Goal: Task Accomplishment & Management: Use online tool/utility

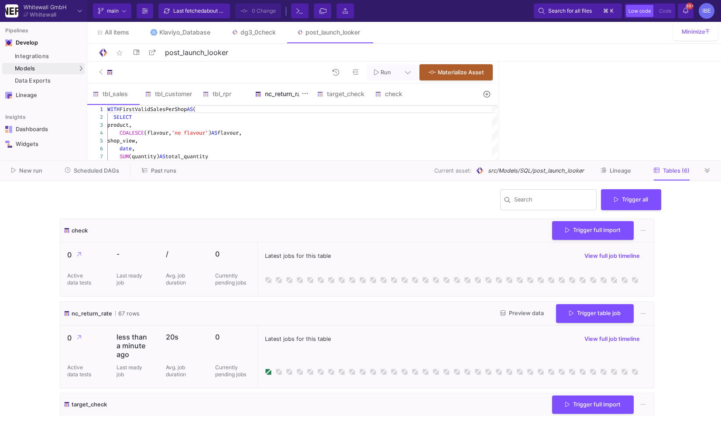
click at [280, 100] on div "nc_return_rate" at bounding box center [281, 93] width 62 height 21
click at [709, 174] on fa-icon at bounding box center [707, 170] width 5 height 7
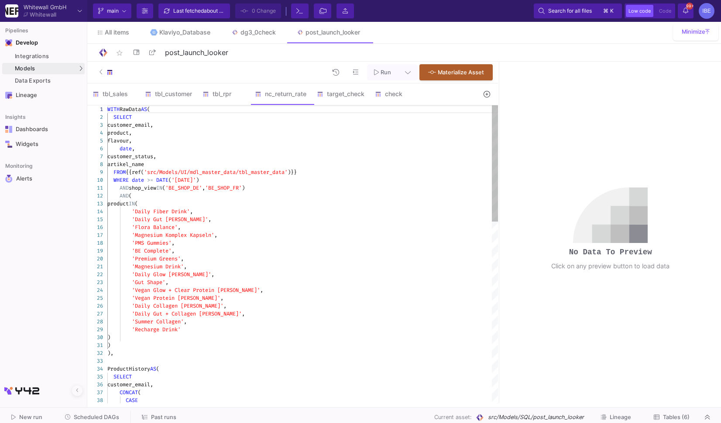
click at [416, 183] on div "WHERE date >= DATE ( '[DATE]' )" at bounding box center [302, 180] width 391 height 8
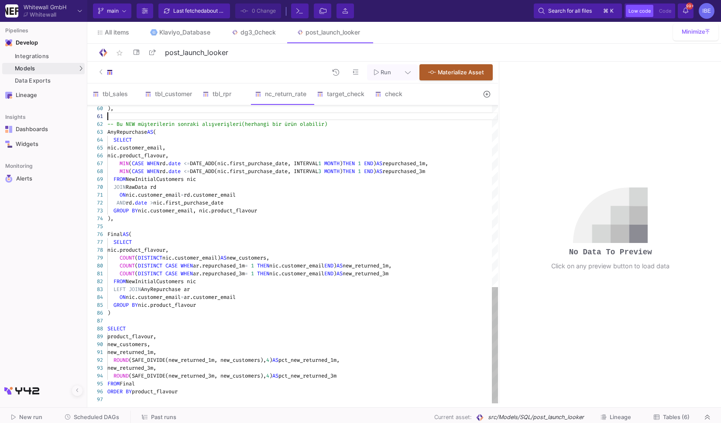
click at [337, 118] on div at bounding box center [302, 116] width 391 height 8
type textarea "WITH RawData AS ( SELECT customer_email, product, flavour, date, customer_statu…"
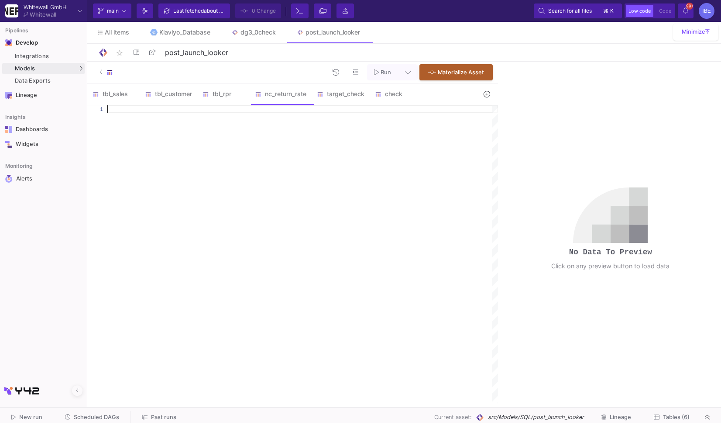
paste textarea "product_flavour, new_customers, new_returned_1m, ROUND(SAFE_DIVIDE(new_returned…"
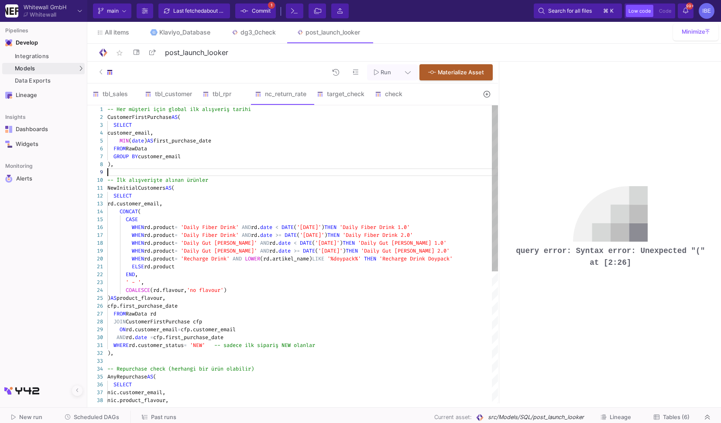
click at [289, 170] on div at bounding box center [302, 172] width 391 height 8
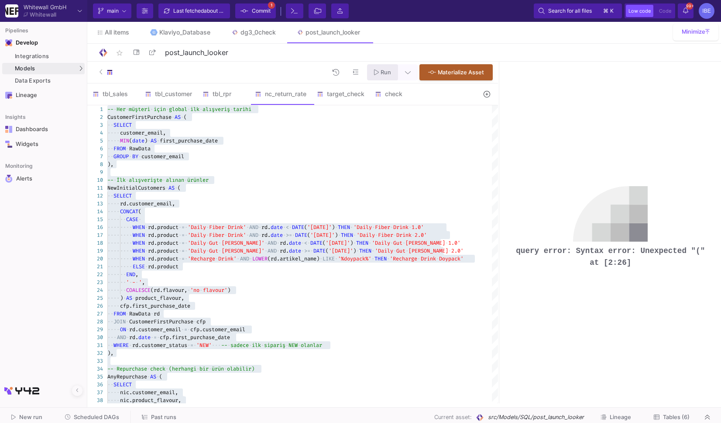
click at [389, 74] on span "Run" at bounding box center [386, 72] width 10 height 7
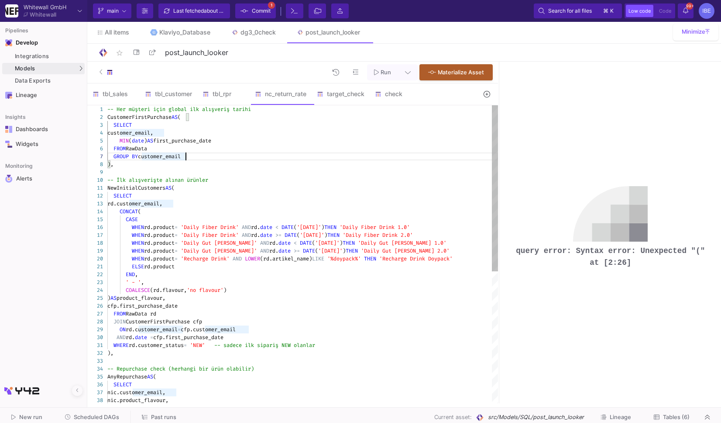
type textarea "-- Her müşteri için global ilk alışveriş tarihi CustomerFirstPurchase AS ( SELE…"
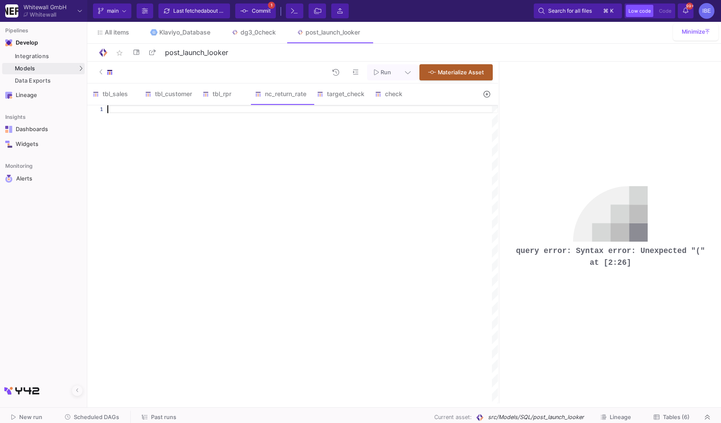
paste textarea "product_flavour, new_customers, new_returned_1m, ROUND(SAFE_DIVIDE(new_returned…"
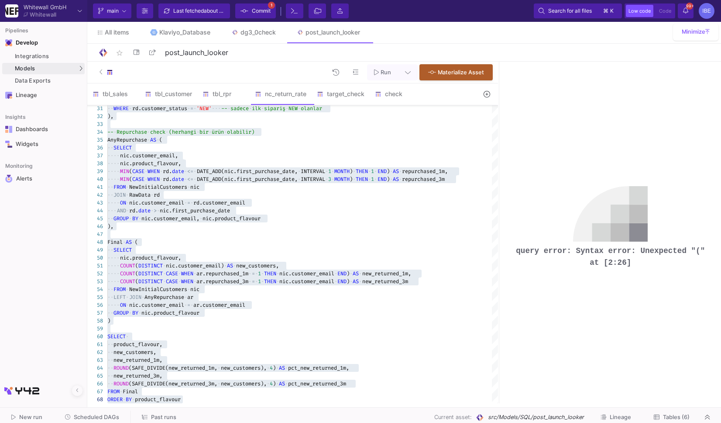
click at [615, 262] on pre "query error: Syntax error: Unexpected "(" at [2:26]" at bounding box center [610, 256] width 195 height 23
copy div "query error: Syntax error: Unexpected "(" at [2:26]"
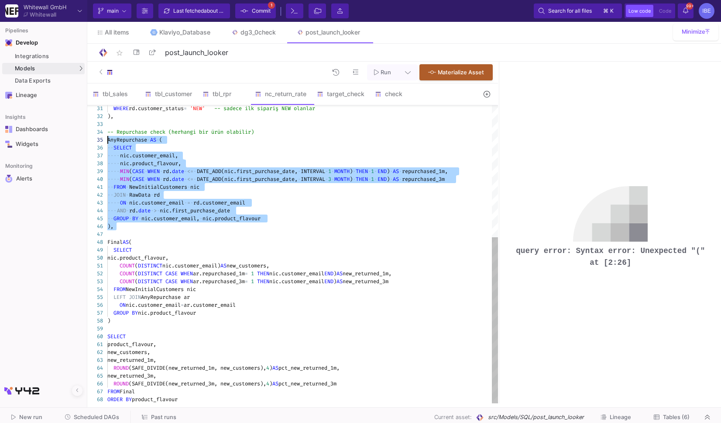
drag, startPoint x: 120, startPoint y: 231, endPoint x: 100, endPoint y: 141, distance: 92.2
click at [100, 141] on div "32 33 34 35 36 37 38 39 40 41 42 43 44 45 46 47 48 49 50 51 52 53 54 55 56 57 5…" at bounding box center [292, 254] width 411 height 298
paste textarea "FROM NewInitialCustomers nic JOIN RawData rd ON nic.customer_email = rd.custome…"
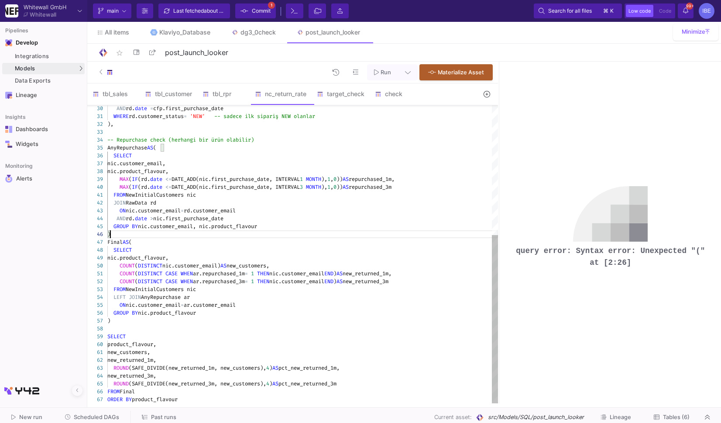
scroll to position [40, 6]
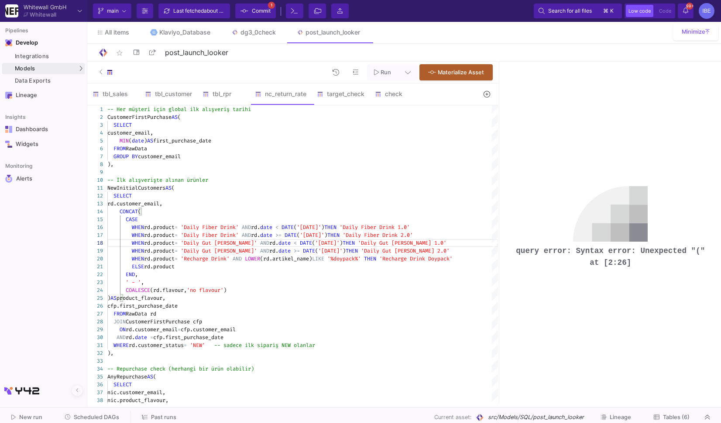
drag, startPoint x: 513, startPoint y: 251, endPoint x: 649, endPoint y: 258, distance: 135.9
click at [649, 258] on pre "query error: Syntax error: Unexpected "(" at [2:26]" at bounding box center [610, 256] width 195 height 23
copy pre "query error: Syntax error: Unexpected "(" at [2:26]"
click at [162, 205] on span "rd.customer_email," at bounding box center [134, 203] width 55 height 7
type textarea "-- Her müşteri için global ilk alışveriş tarihi CustomerFirstPurchase AS ( SELE…"
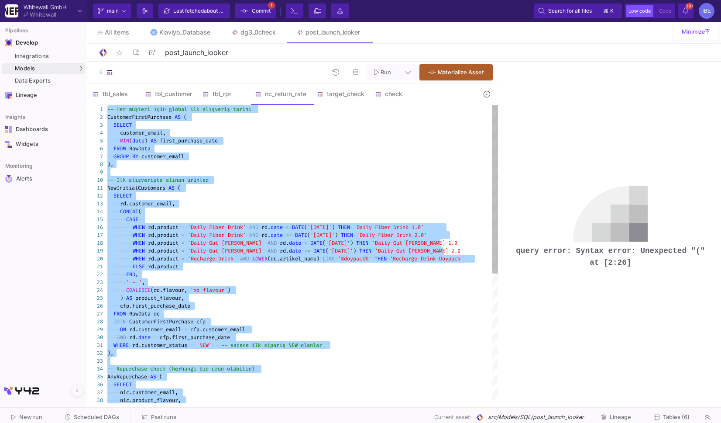
scroll to position [0, 0]
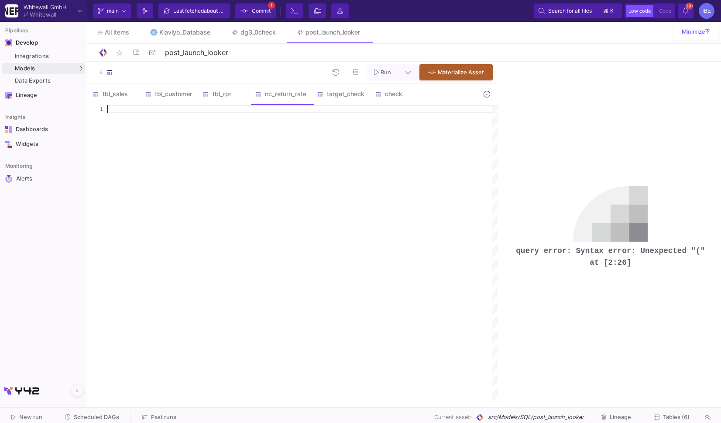
paste textarea "new_customers, new_returned_1m, ROUND(SAFE_DIVIDE(new_returned_1m, new_customer…"
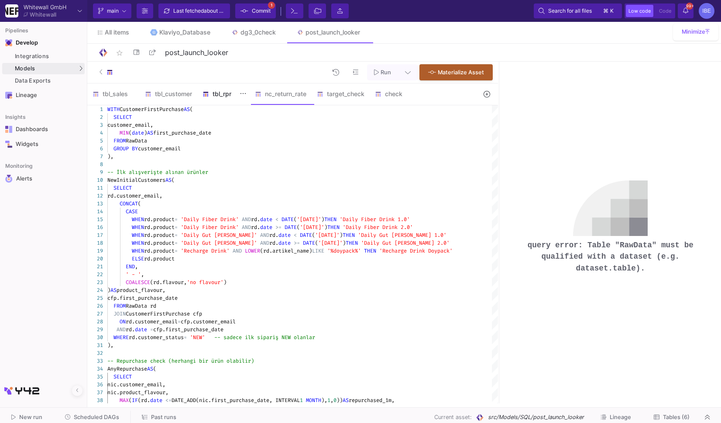
click at [221, 97] on div "tbl_rpr" at bounding box center [224, 93] width 42 height 7
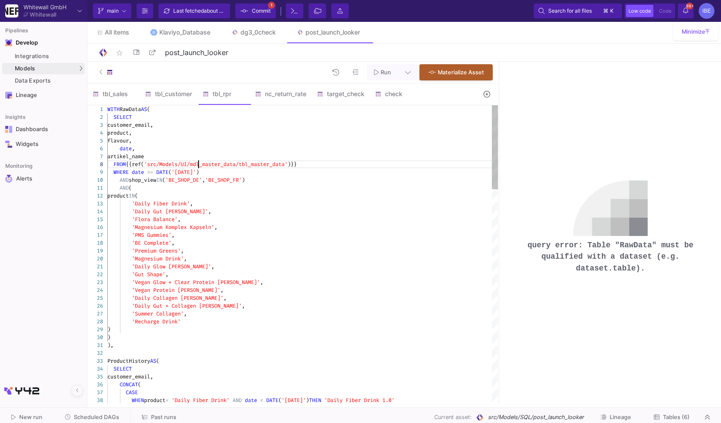
click at [199, 164] on div "1 2 3 4 5 6 7 8 9 10 11 12 13 14 15 16 17 18 19 20 21 22 23 24 25 26 27 28 29 3…" at bounding box center [292, 254] width 411 height 298
click at [289, 88] on div "nc_return_rate" at bounding box center [281, 93] width 62 height 21
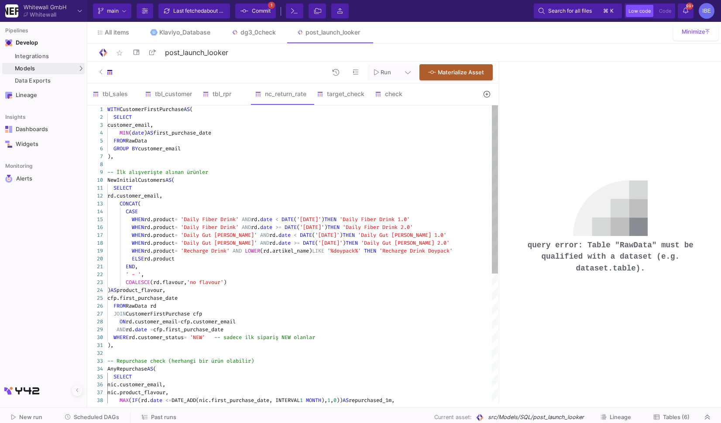
click at [140, 141] on span "RawData" at bounding box center [136, 140] width 21 height 7
paste textarea "{{ref('src/Models/UI/mdl_master_data/tbl_master_data')}}"
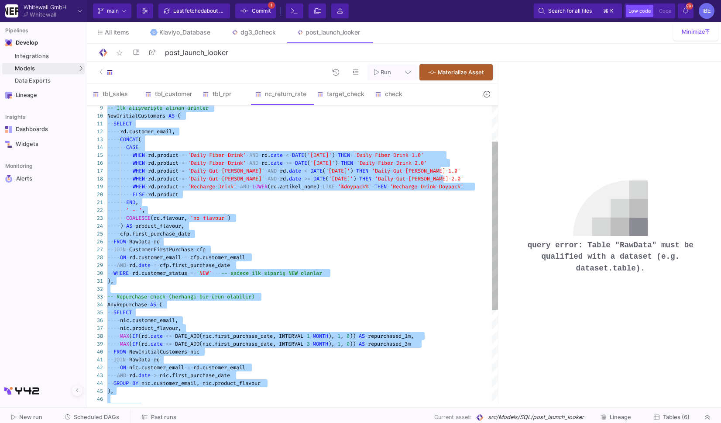
click at [145, 242] on span "RawData" at bounding box center [139, 241] width 21 height 7
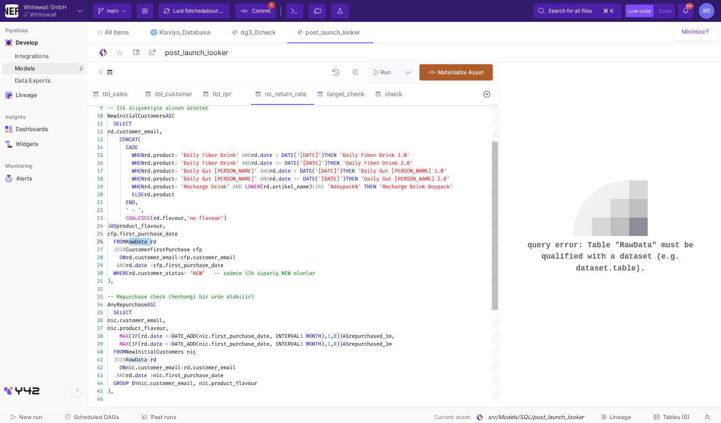
paste textarea "FROM {{ref('src/Models/UI/mdl_master_data/tbl_master_data')}} rd JOIN CustomerF…"
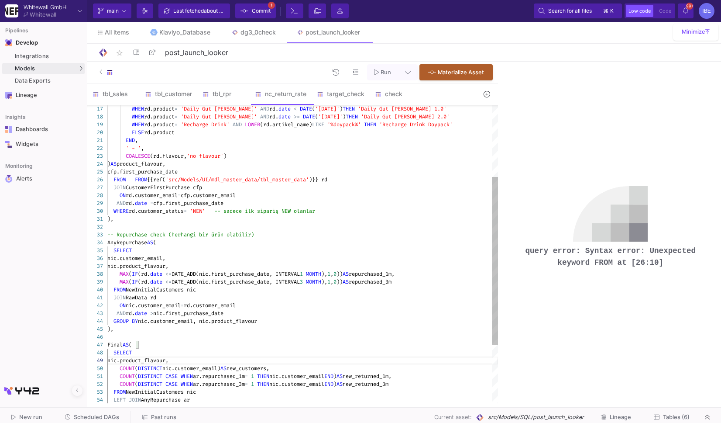
click at [120, 180] on div "30 31 32 33 34 35 36 37 38 39 40 41 42 43 44 45 46 47 48 49 50 51 52 53 54 29 2…" at bounding box center [292, 254] width 411 height 298
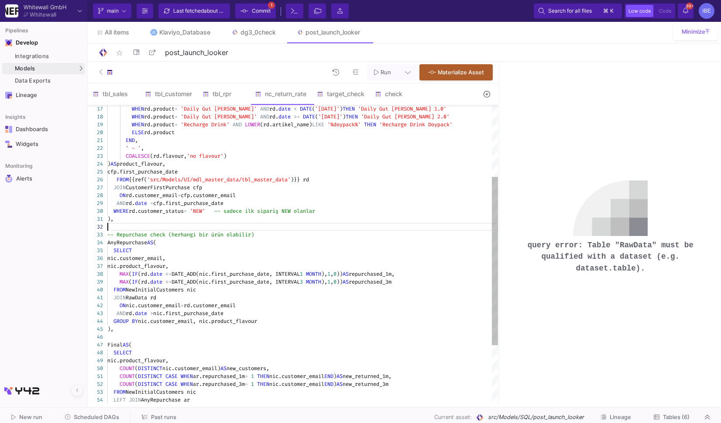
click at [141, 296] on span "RawData rd" at bounding box center [141, 297] width 31 height 7
paste textarea "FROM {{ref('src/Models/UI/mdl_master_data/tbl_master_data')}} rd ON nic.custome…"
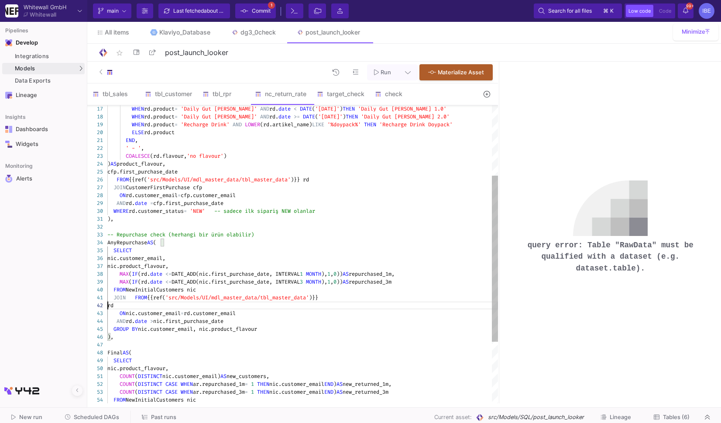
click at [139, 298] on span "FROM" at bounding box center [141, 297] width 12 height 7
click at [110, 305] on div "30 31 32 33 34 35 36 37 38 39 40 41 43 44 45 46 47 48 49 50 51 52 53 54 29 28 2…" at bounding box center [292, 254] width 411 height 298
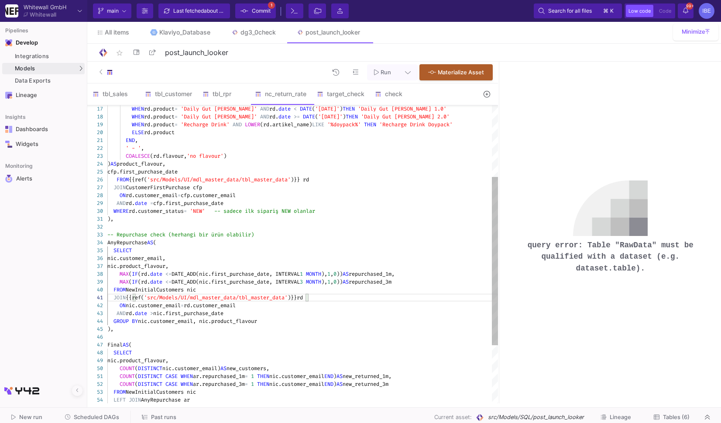
scroll to position [0, 204]
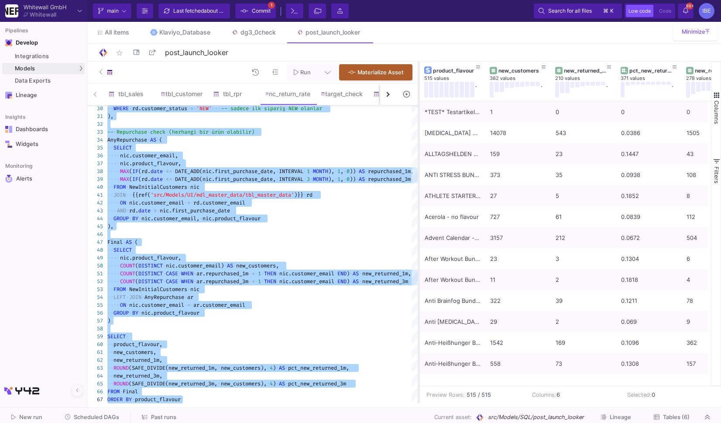
drag, startPoint x: 499, startPoint y: 238, endPoint x: 419, endPoint y: 248, distance: 81.0
click at [419, 248] on div at bounding box center [419, 232] width 2 height 341
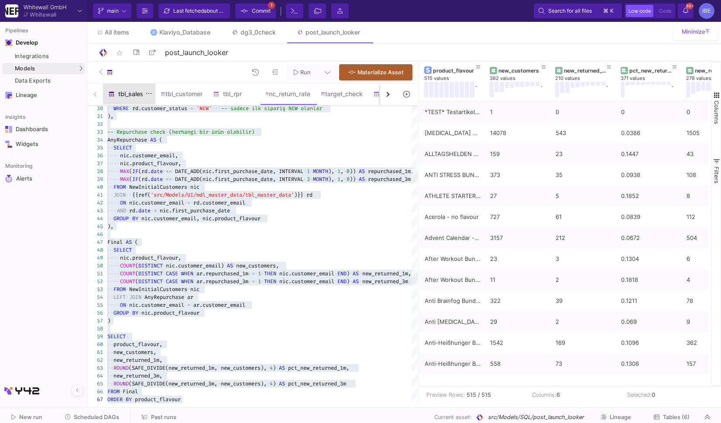
click at [130, 99] on div "tbl_sales" at bounding box center [129, 93] width 52 height 21
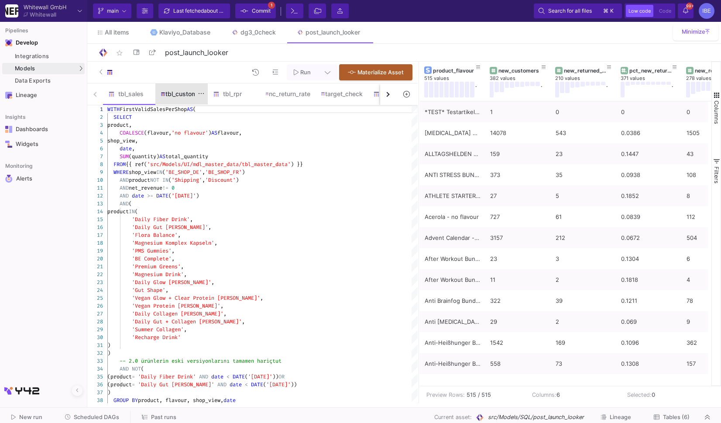
click at [164, 102] on div "tbl_customer" at bounding box center [181, 93] width 52 height 21
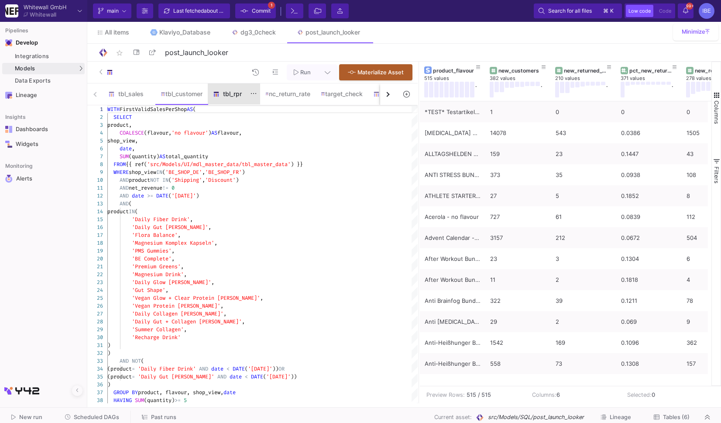
click at [233, 97] on div "tbl_rpr" at bounding box center [234, 93] width 52 height 21
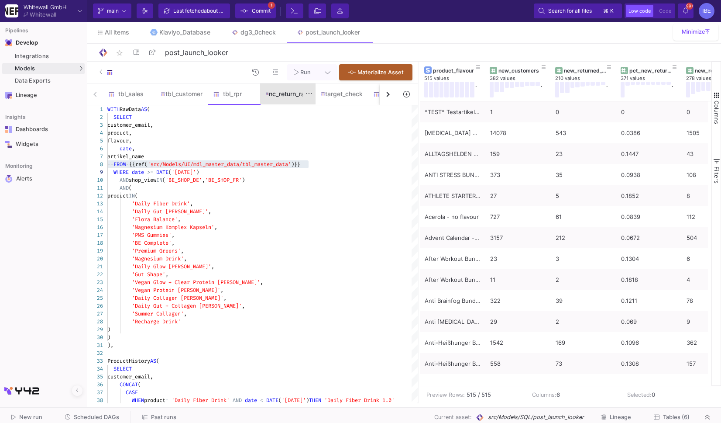
click at [273, 99] on div "nc_return_rate" at bounding box center [287, 93] width 55 height 21
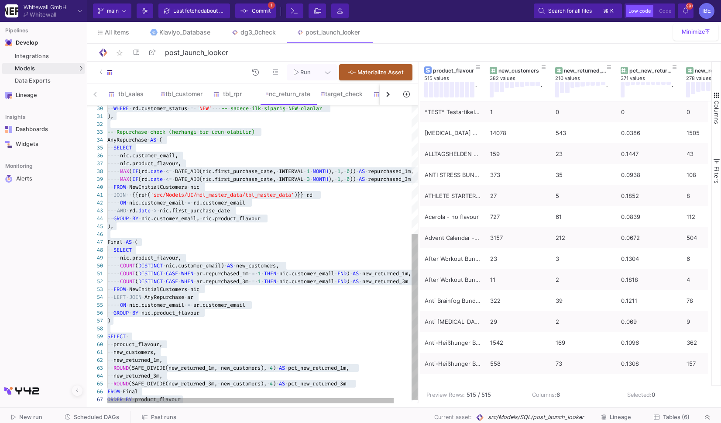
click at [242, 195] on span "'src/Models/UI/mdl_master_data/tbl_master_data'" at bounding box center [223, 194] width 144 height 7
type textarea "JOIN {{ref('src/Models/UI/mdl_master_data/tbl_master_data')}} rd ON nic.custome…"
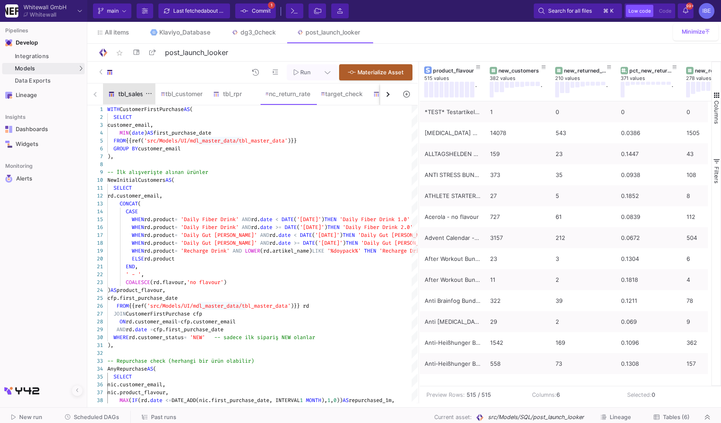
click at [123, 93] on div "tbl_sales" at bounding box center [129, 93] width 42 height 7
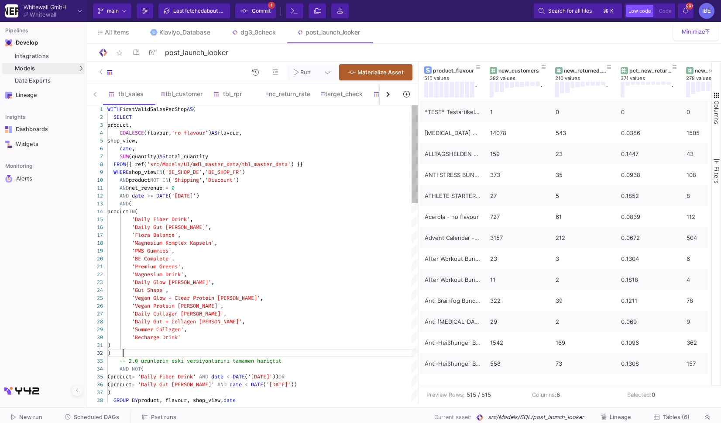
scroll to position [0, 0]
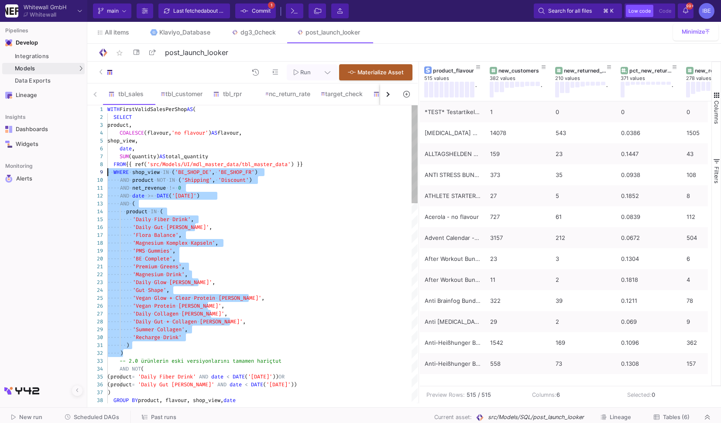
drag, startPoint x: 143, startPoint y: 350, endPoint x: 89, endPoint y: 172, distance: 185.6
drag, startPoint x: 147, startPoint y: 347, endPoint x: 112, endPoint y: 165, distance: 185.4
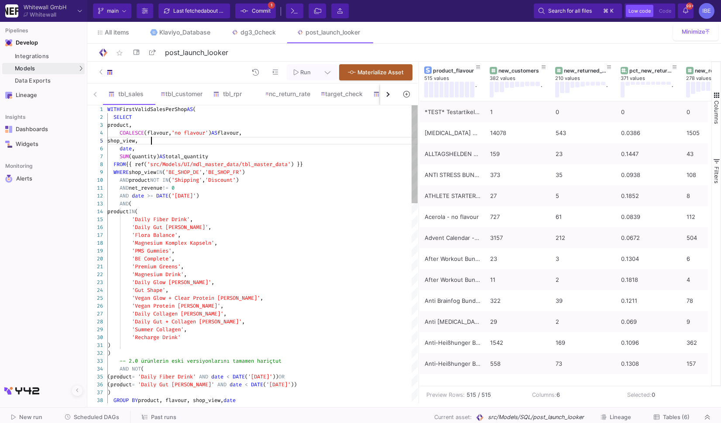
click at [233, 143] on div "shop_view," at bounding box center [262, 141] width 310 height 8
type textarea "WITH FirstValidSalesPerShop AS ( SELECT product, COALESCE(flavour, 'no flavour'…"
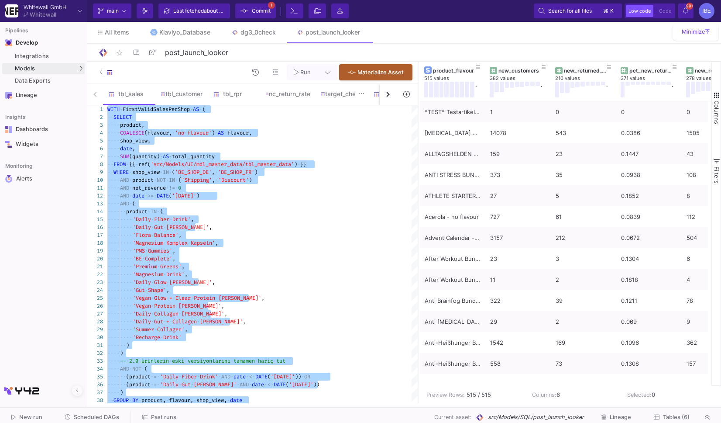
click at [323, 94] on img at bounding box center [323, 94] width 4 height 4
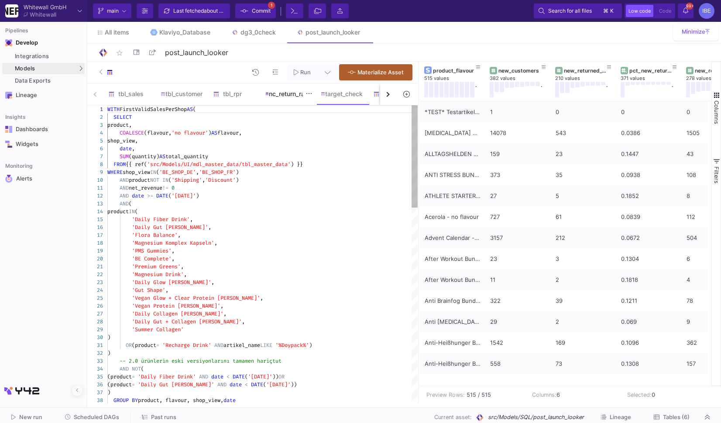
click at [292, 93] on div "nc_return_rate" at bounding box center [287, 93] width 45 height 7
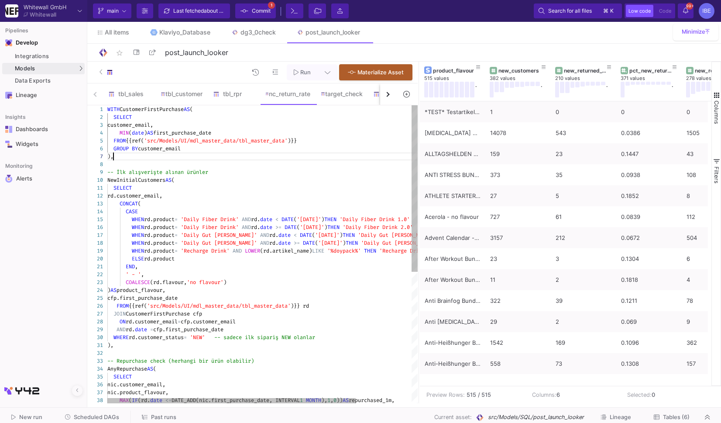
click at [291, 155] on div ")," at bounding box center [297, 156] width 380 height 8
type textarea "WITH CustomerFirstPurchase AS ( SELECT customer_email, MIN(date) AS first_purch…"
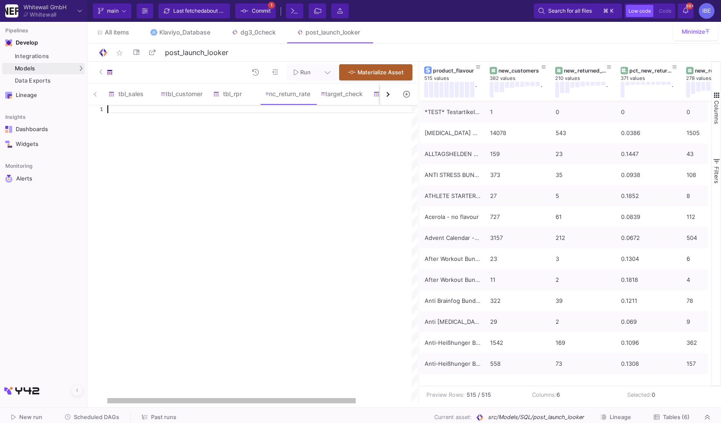
scroll to position [0, 0]
paste textarea "ORDER BY product_flavour;"
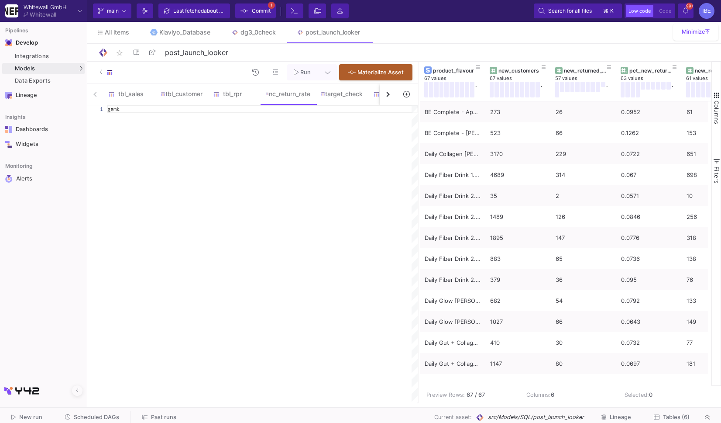
type textarea "WITH RawData AS ( SELECT customer_email, product, flavour, date, customer_statu…"
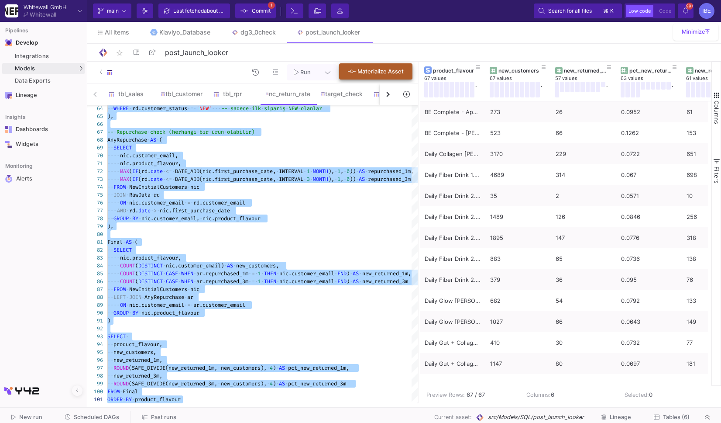
click at [386, 71] on span "Materialize Asset" at bounding box center [381, 71] width 46 height 7
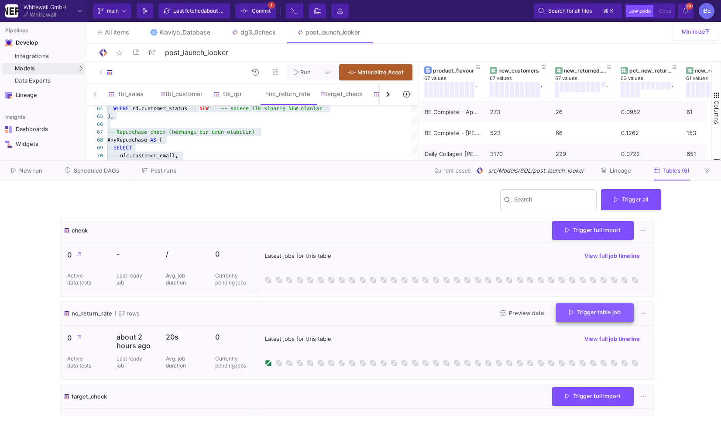
click at [598, 320] on button "Trigger table job" at bounding box center [595, 312] width 78 height 19
click at [590, 331] on button "Full import" at bounding box center [588, 335] width 73 height 21
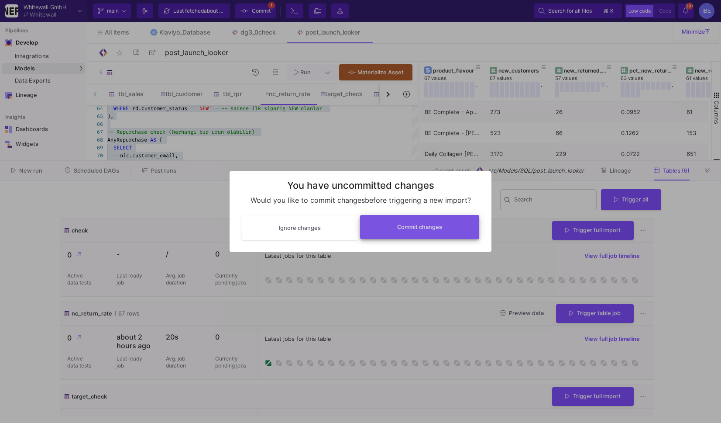
click at [439, 225] on span "Commit changes" at bounding box center [419, 227] width 45 height 7
